Goal: Go to known website: Access a specific website the user already knows

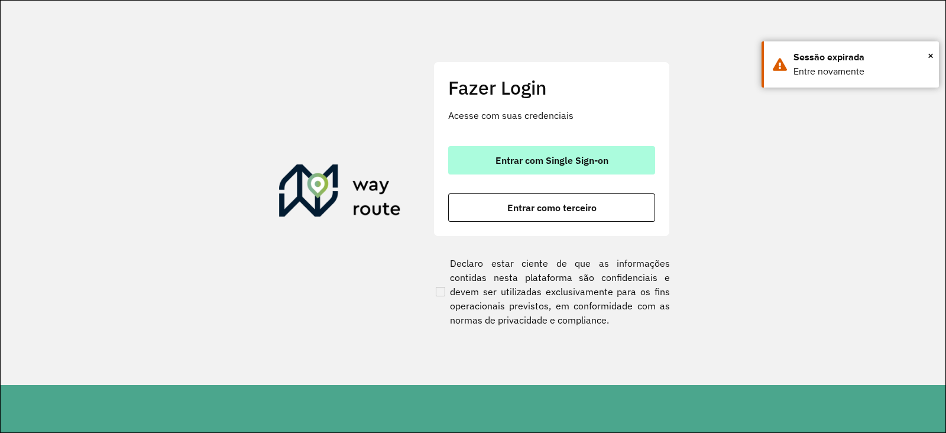
click at [532, 156] on span "Entrar com Single Sign-on" at bounding box center [552, 160] width 113 height 9
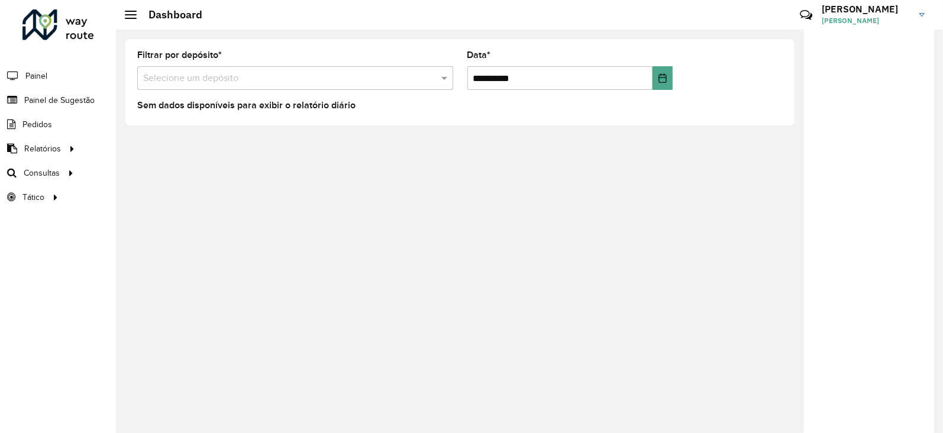
click at [48, 31] on div at bounding box center [58, 24] width 72 height 31
